Goal: Transaction & Acquisition: Obtain resource

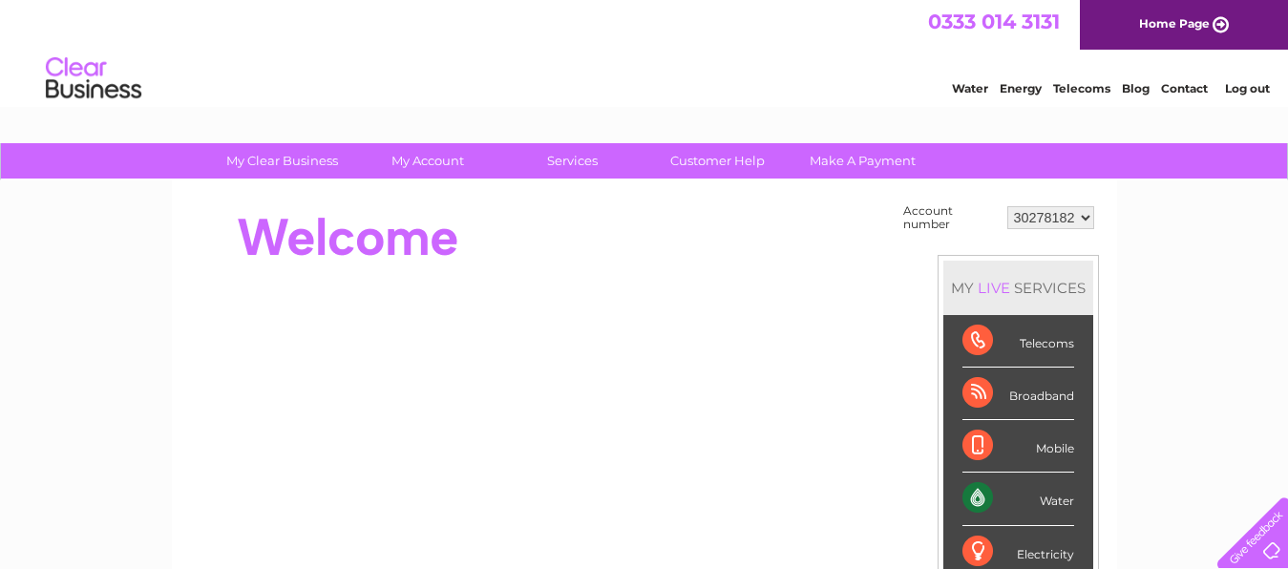
click at [1007, 206] on select "30278182 30282123" at bounding box center [1050, 217] width 87 height 23
select select "30282123"
click option "30282123" at bounding box center [0, 0] width 0 height 0
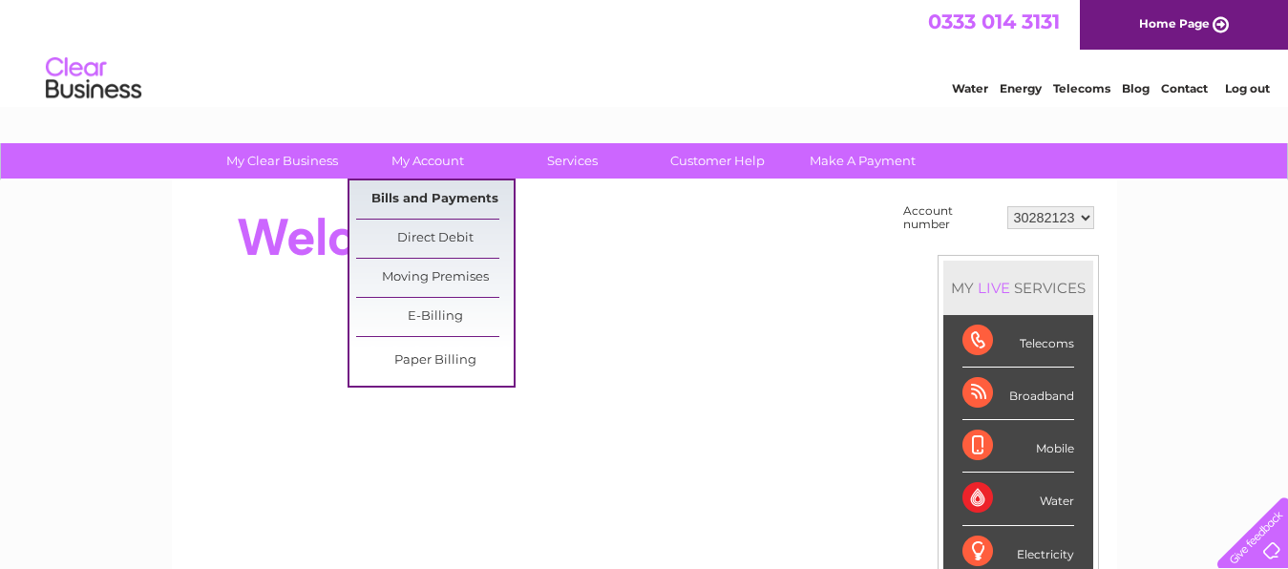
click at [432, 200] on link "Bills and Payments" at bounding box center [434, 199] width 157 height 38
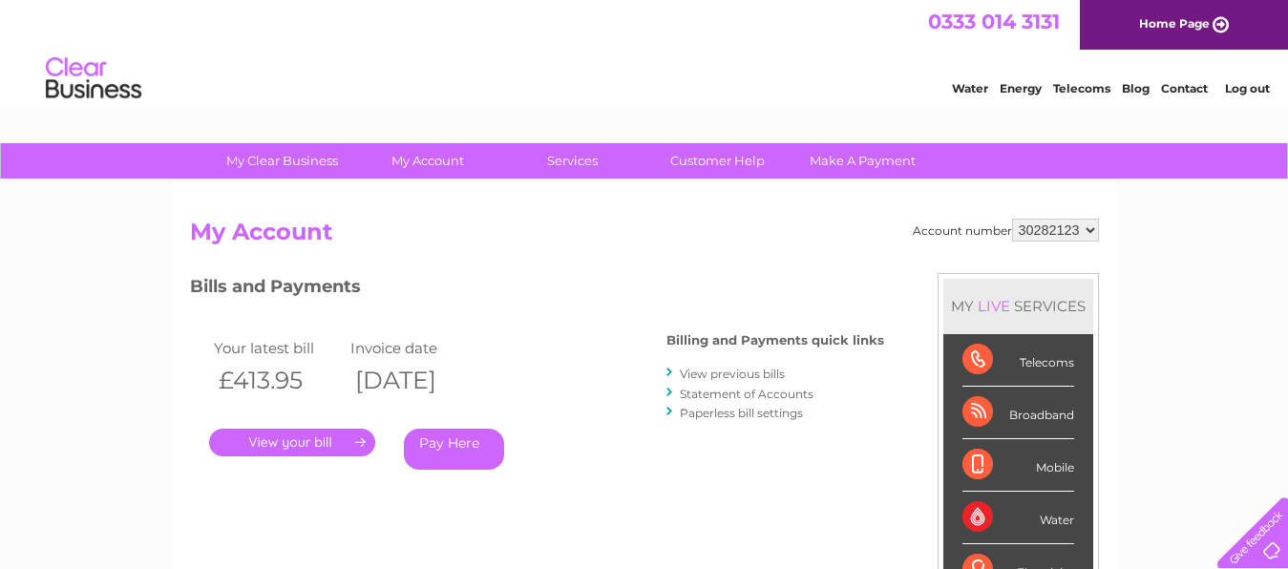
click at [296, 438] on link "." at bounding box center [292, 443] width 166 height 28
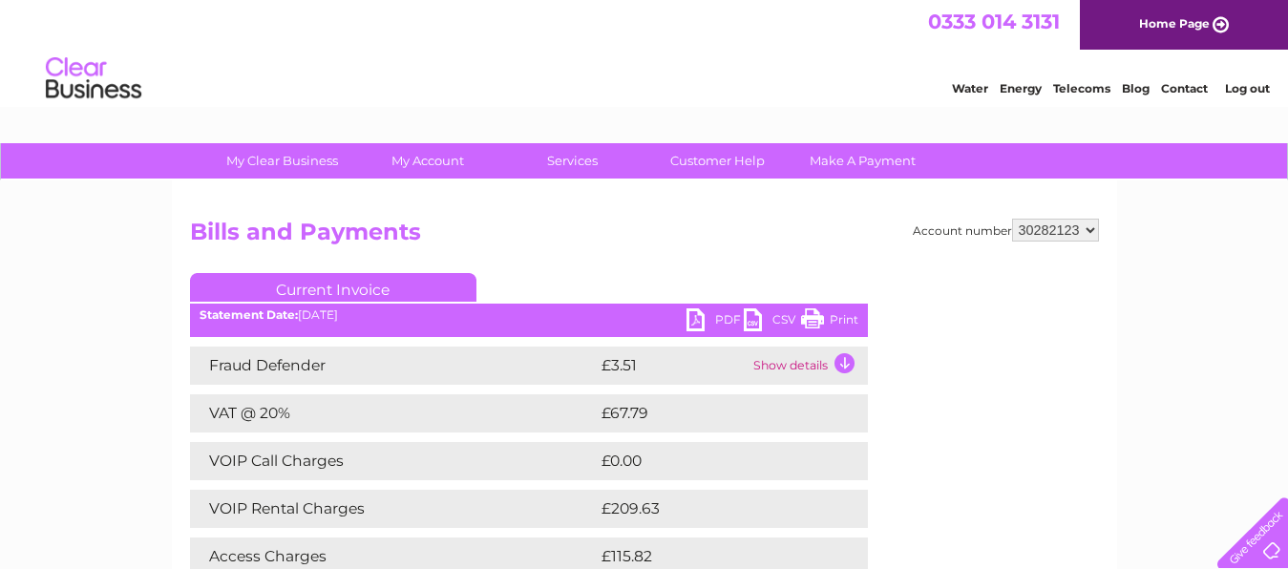
click at [822, 315] on link "Print" at bounding box center [829, 322] width 57 height 28
click at [718, 311] on link "PDF" at bounding box center [714, 322] width 57 height 28
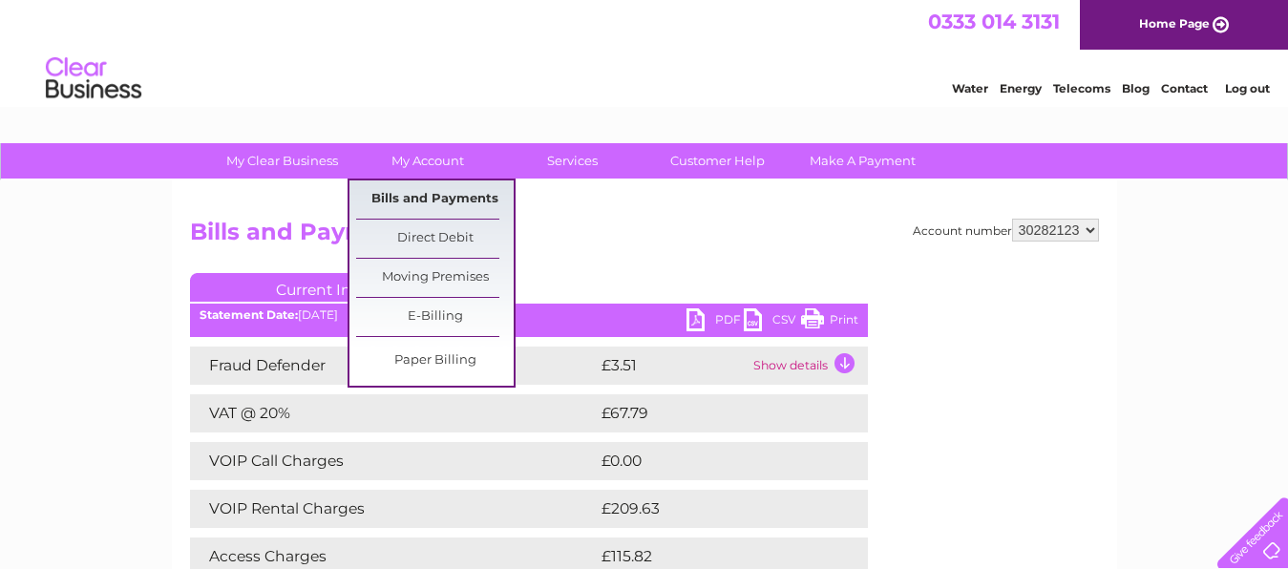
click at [458, 192] on link "Bills and Payments" at bounding box center [434, 199] width 157 height 38
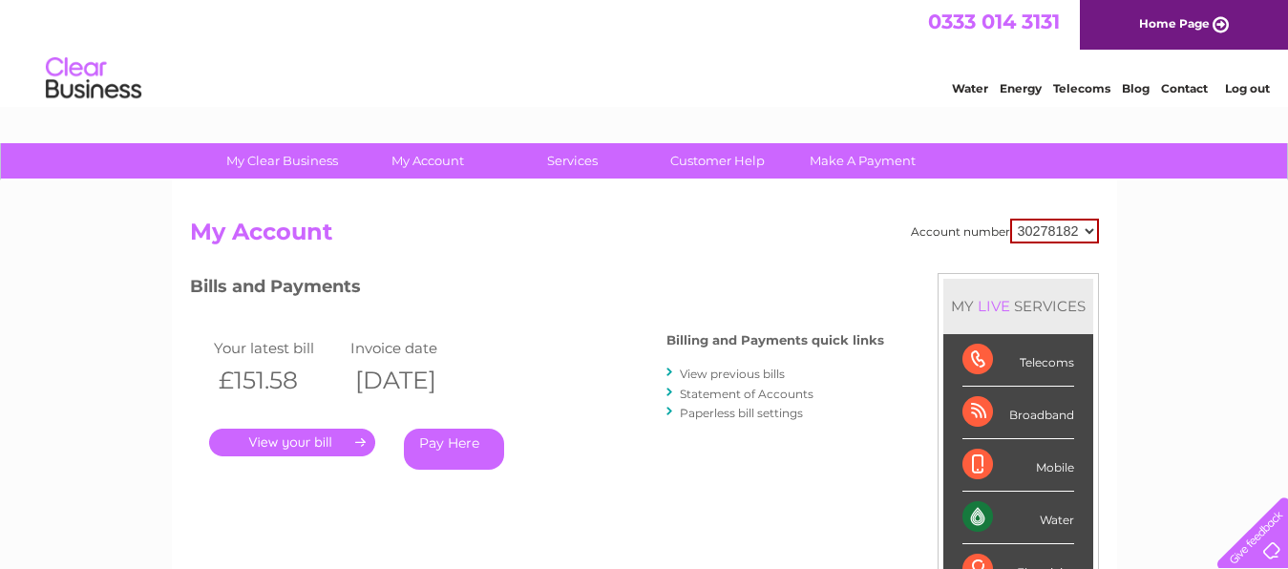
click at [1010, 219] on select "30278182 30282123" at bounding box center [1054, 231] width 89 height 25
select select "30282123"
click option "30282123" at bounding box center [0, 0] width 0 height 0
click at [306, 440] on link "." at bounding box center [292, 443] width 166 height 28
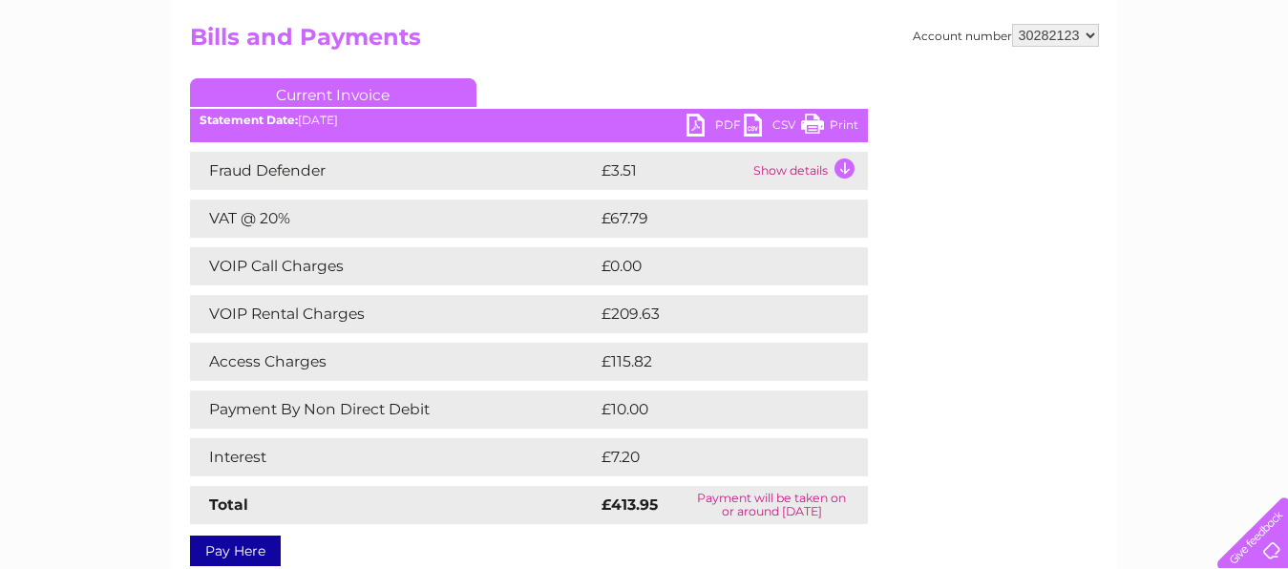
click at [728, 124] on link "PDF" at bounding box center [714, 128] width 57 height 28
